Goal: Transaction & Acquisition: Book appointment/travel/reservation

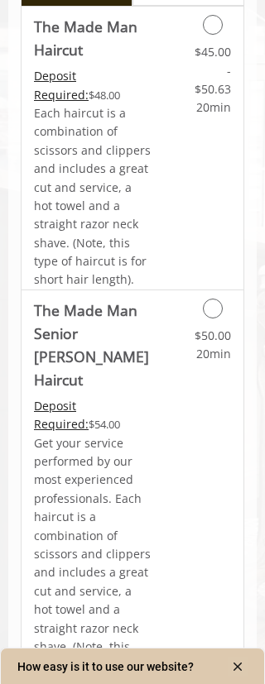
scroll to position [532, 0]
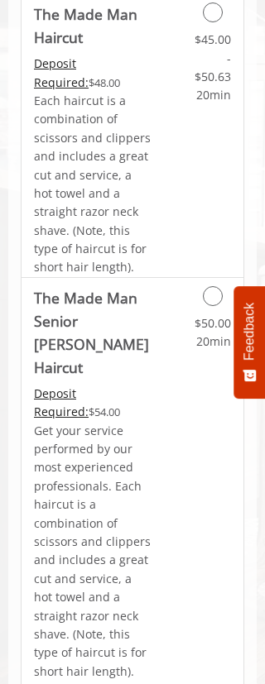
scroll to position [551, 0]
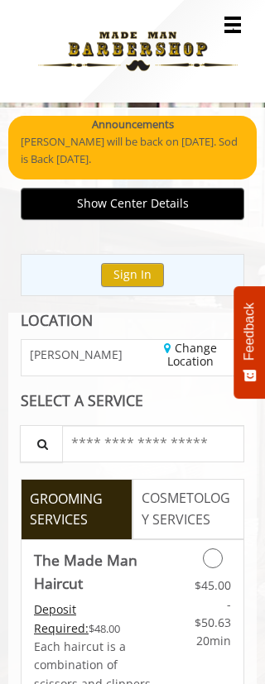
click at [148, 194] on button "Show Center Details" at bounding box center [132, 204] width 223 height 32
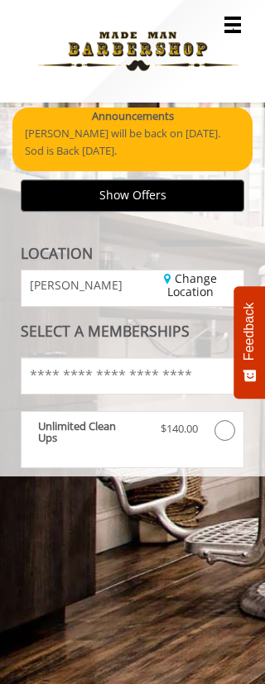
click at [232, 23] on img at bounding box center [137, 51] width 227 height 91
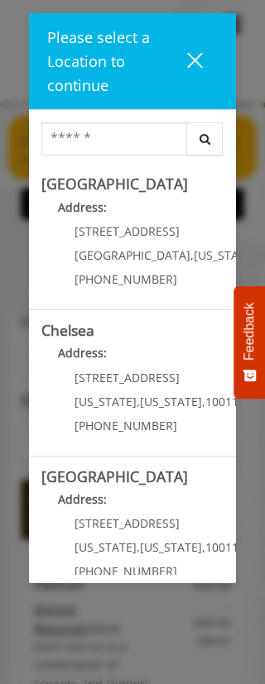
click at [142, 530] on div "[STREET_ADDRESS][US_STATE][US_STATE] (646) 850-0041" at bounding box center [143, 553] width 205 height 72
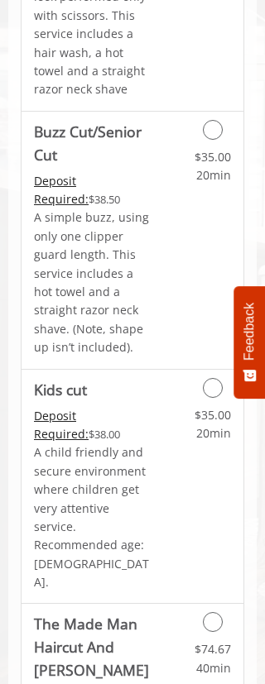
scroll to position [1737, 0]
click at [207, 121] on icon "Grooming services" at bounding box center [213, 131] width 20 height 20
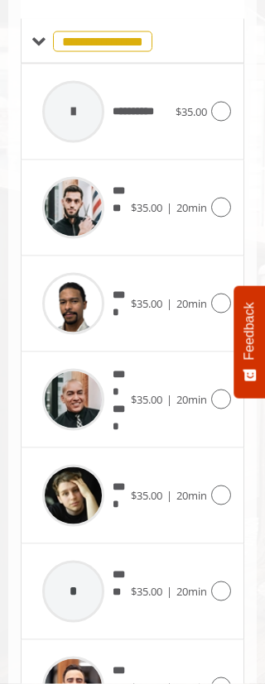
scroll to position [962, 0]
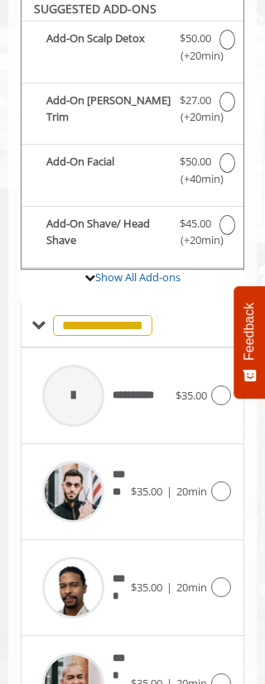
click at [129, 315] on span "**********" at bounding box center [102, 325] width 99 height 21
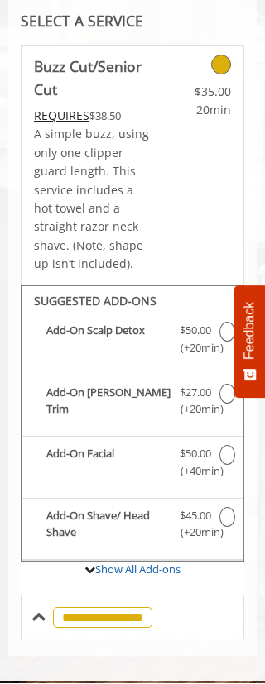
scroll to position [379, 0]
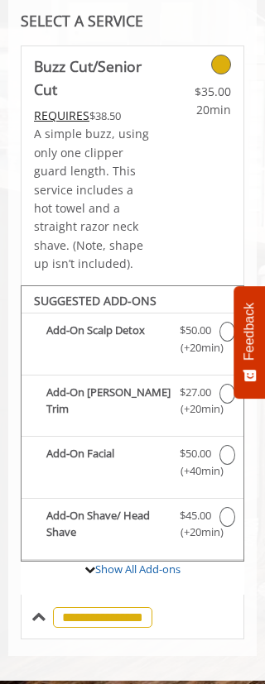
click at [141, 607] on span "**********" at bounding box center [102, 617] width 99 height 21
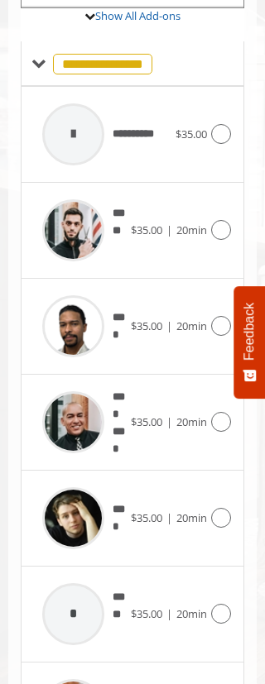
scroll to position [962, 0]
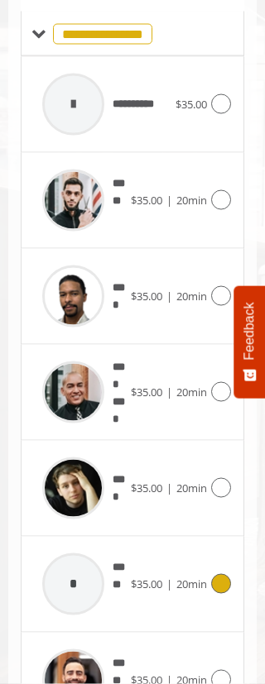
click at [80, 561] on div "*" at bounding box center [73, 584] width 62 height 62
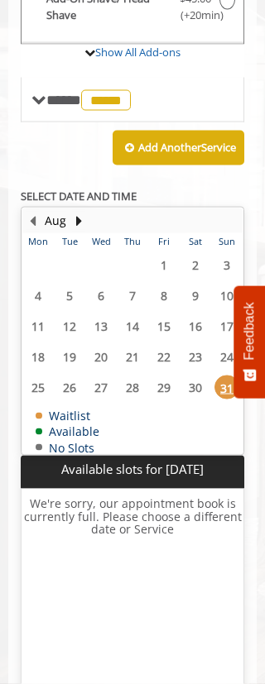
scroll to position [900, 0]
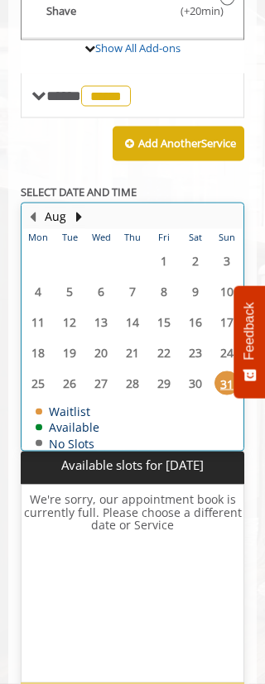
click at [81, 207] on button "Next Month" at bounding box center [78, 216] width 13 height 18
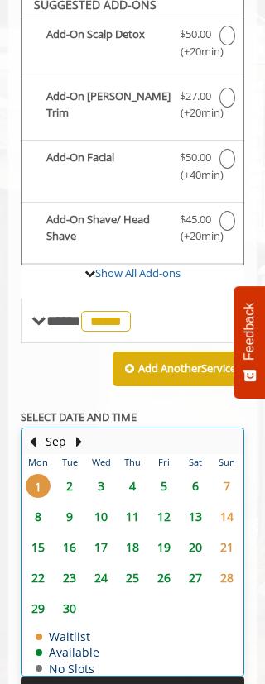
scroll to position [658, 0]
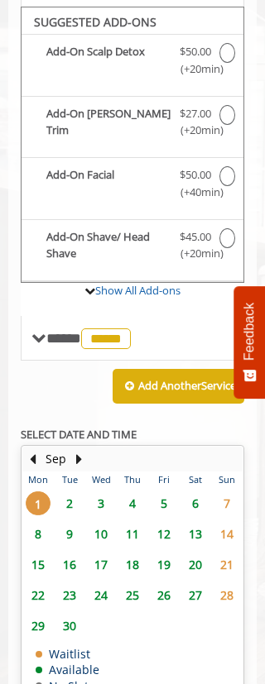
click at [230, 491] on span "7" at bounding box center [226, 503] width 25 height 24
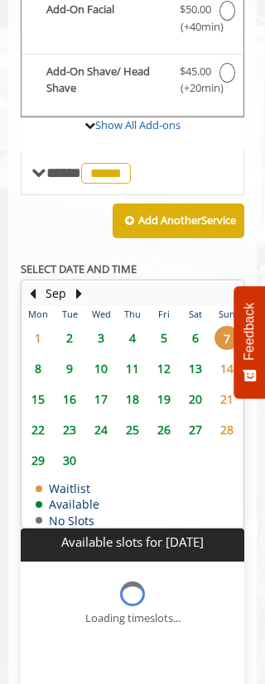
scroll to position [900, 0]
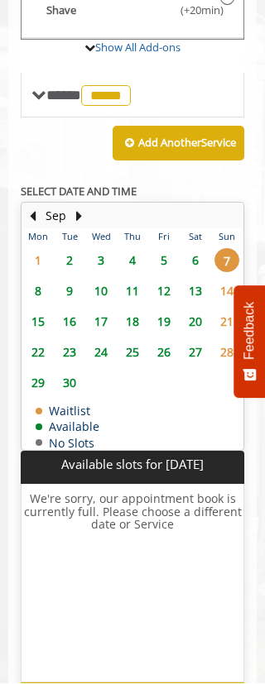
click at [195, 249] on span "6" at bounding box center [195, 261] width 25 height 24
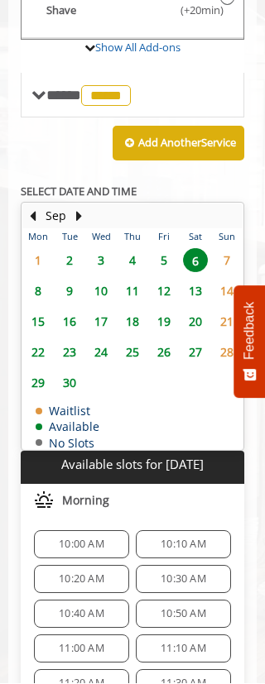
scroll to position [901, 0]
click at [83, 537] on span "10:00 AM" at bounding box center [81, 543] width 45 height 13
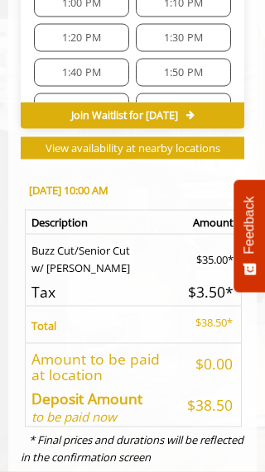
scroll to position [1509, 0]
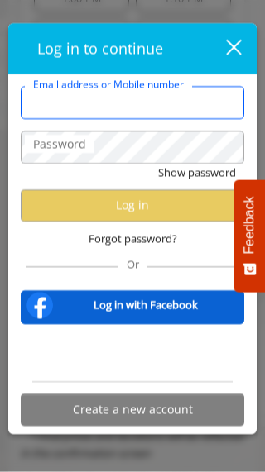
type input "**********"
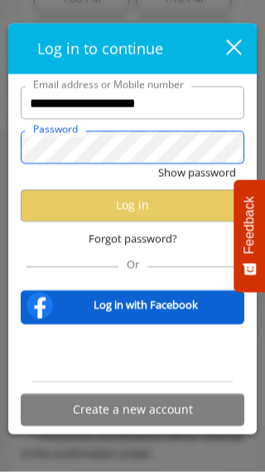
scroll to position [0, 0]
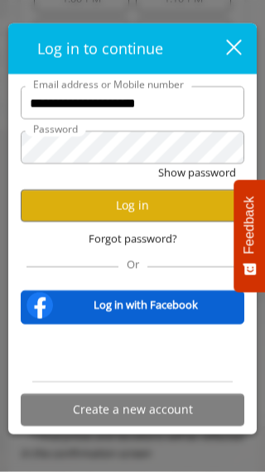
click at [143, 59] on span "Log in to continue" at bounding box center [100, 49] width 126 height 20
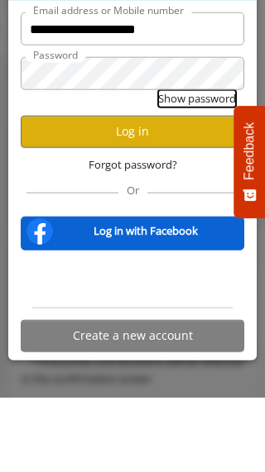
click at [203, 164] on button "Show password" at bounding box center [197, 172] width 78 height 17
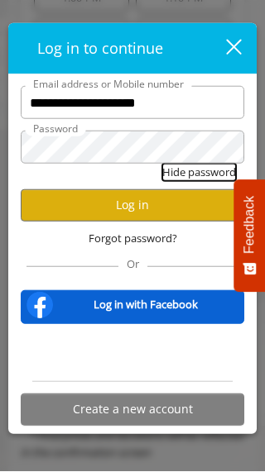
click at [199, 182] on button "Hide password" at bounding box center [199, 172] width 74 height 17
click at [143, 222] on button "Log in" at bounding box center [132, 206] width 223 height 32
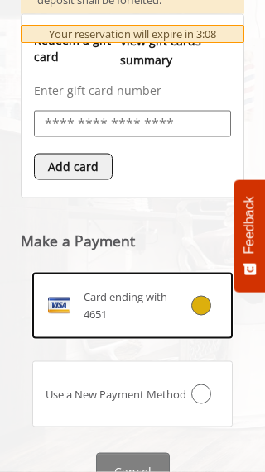
scroll to position [1086, 0]
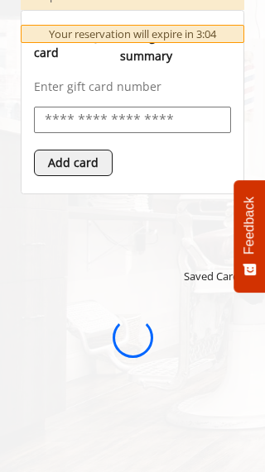
scroll to position [0, 0]
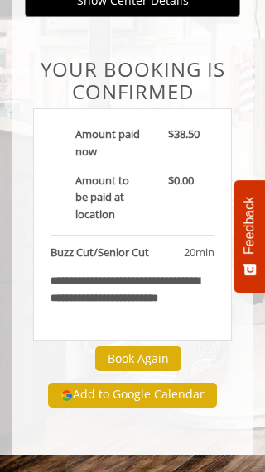
scroll to position [27, 0]
